Goal: Find specific page/section: Find specific page/section

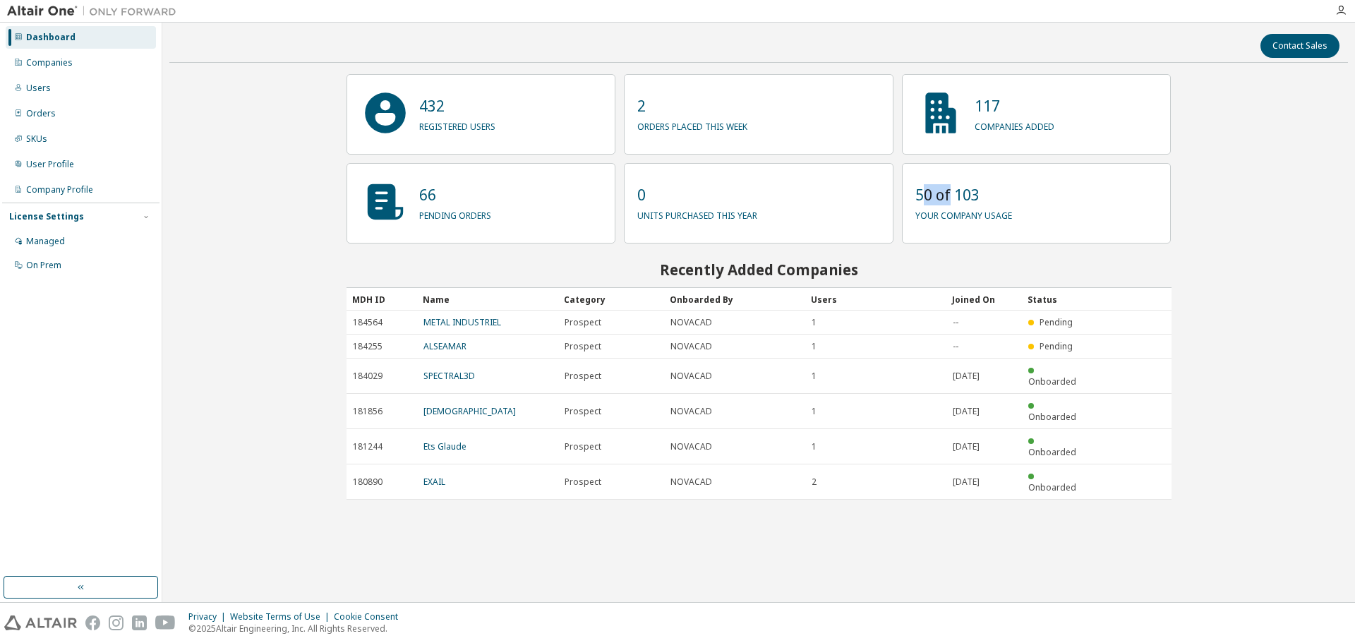
drag, startPoint x: 919, startPoint y: 199, endPoint x: 950, endPoint y: 196, distance: 31.9
click at [950, 196] on p "50 of 103" at bounding box center [963, 194] width 97 height 21
click at [45, 94] on div "Users" at bounding box center [81, 88] width 150 height 23
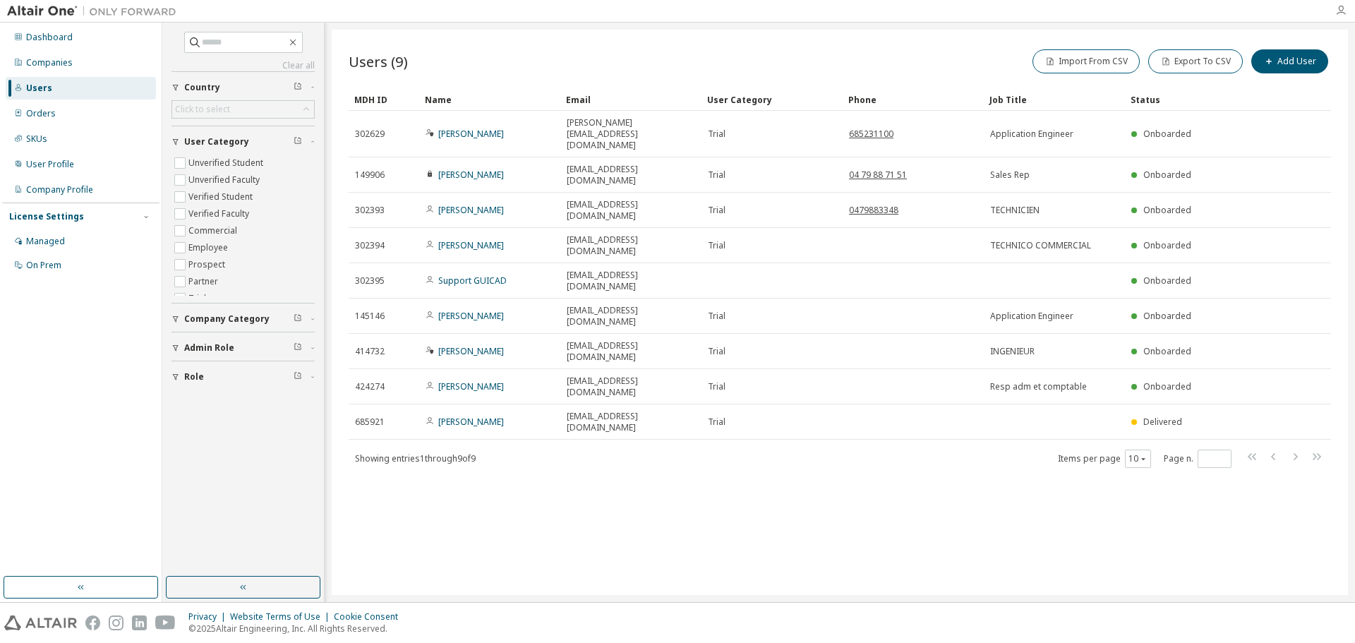
click at [1338, 11] on icon "button" at bounding box center [1340, 10] width 11 height 11
